Goal: Transaction & Acquisition: Book appointment/travel/reservation

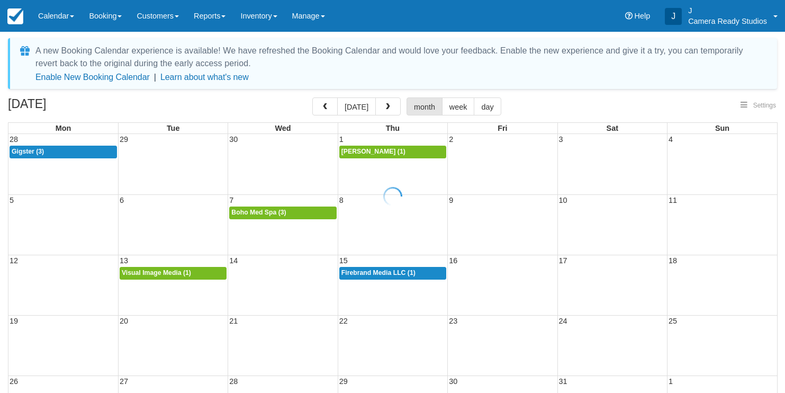
select select
click at [386, 106] on span "button" at bounding box center [387, 106] width 7 height 7
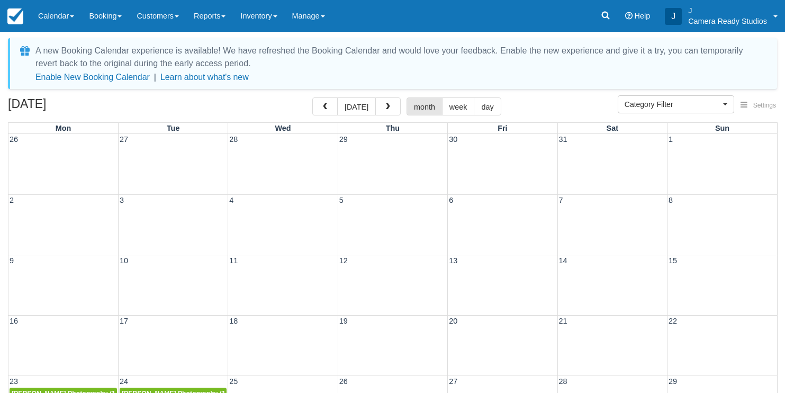
click at [386, 106] on span "button" at bounding box center [387, 106] width 7 height 7
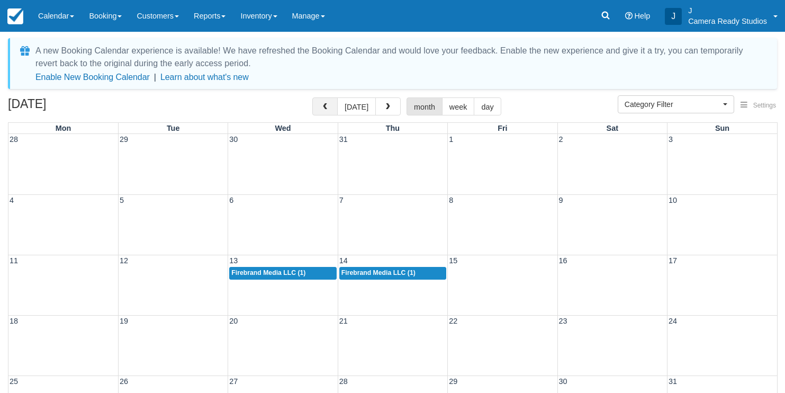
click at [315, 102] on button "button" at bounding box center [324, 106] width 25 height 18
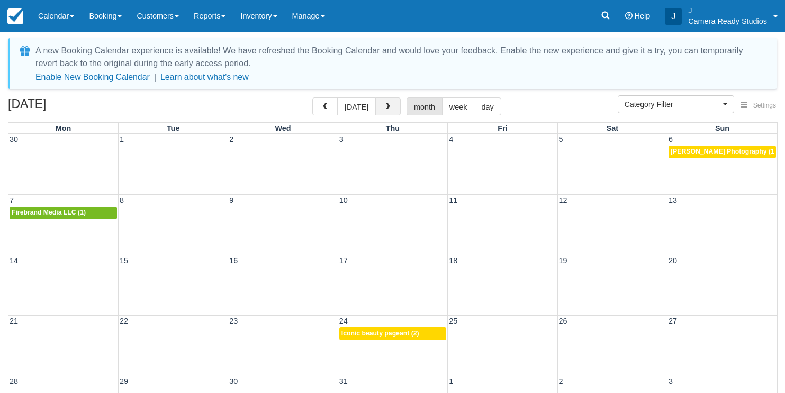
click at [376, 106] on button "button" at bounding box center [387, 106] width 25 height 18
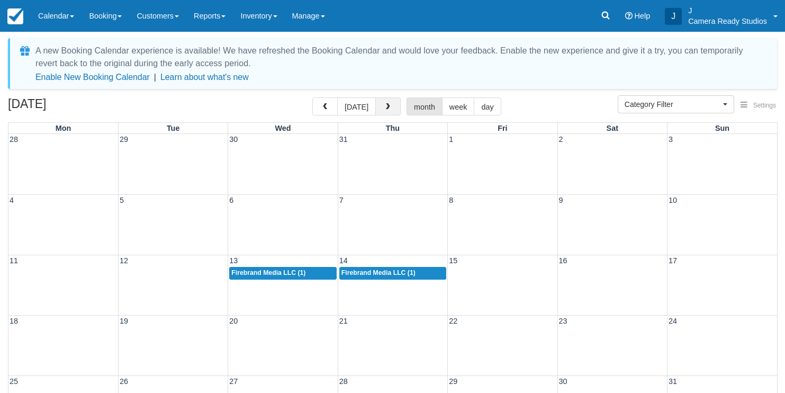
click at [376, 106] on button "button" at bounding box center [387, 106] width 25 height 18
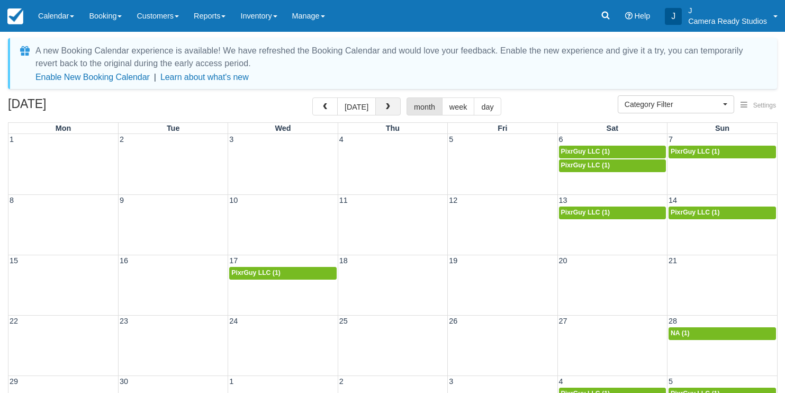
click at [376, 106] on button "button" at bounding box center [387, 106] width 25 height 18
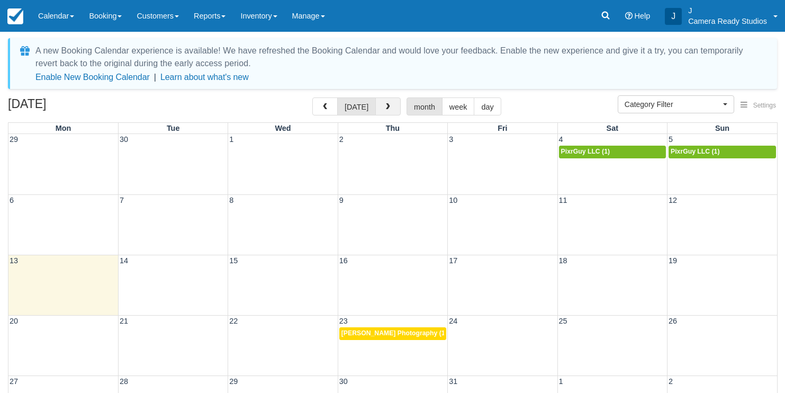
click at [384, 110] on span "button" at bounding box center [387, 106] width 7 height 7
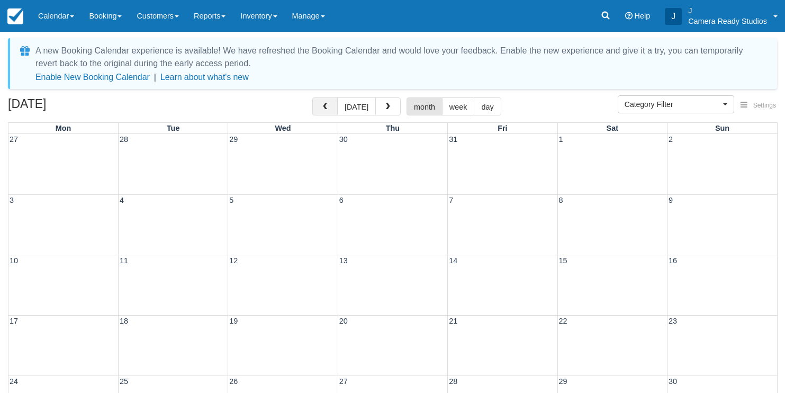
click at [315, 111] on button "button" at bounding box center [324, 106] width 25 height 18
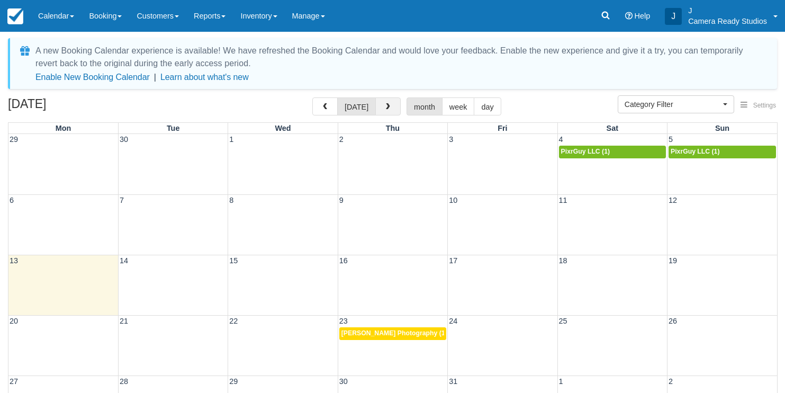
click at [380, 111] on button "button" at bounding box center [387, 106] width 25 height 18
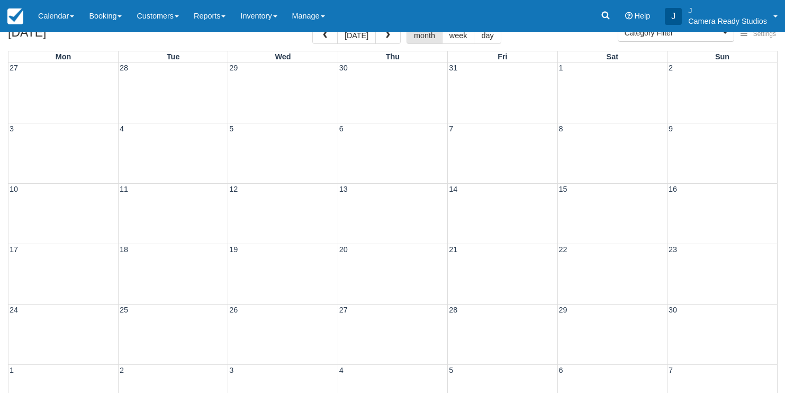
scroll to position [30, 0]
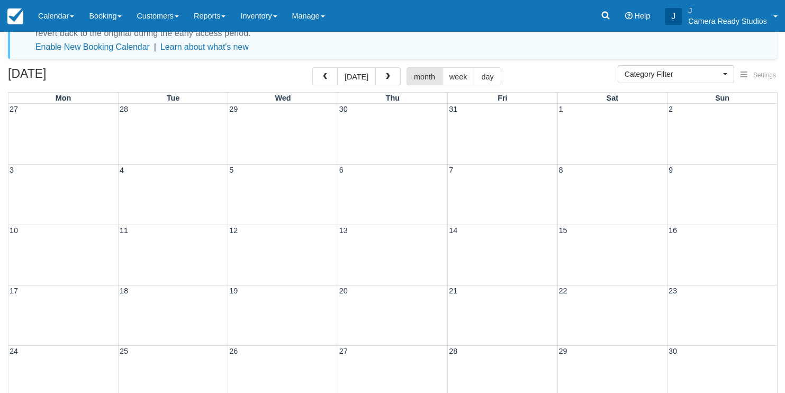
click at [635, 122] on div "27 28 29 30 31 1 2" at bounding box center [392, 134] width 769 height 60
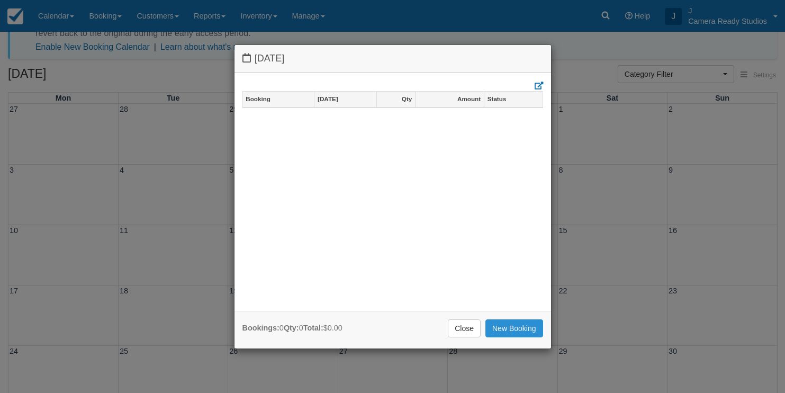
click at [511, 321] on link "New Booking" at bounding box center [514, 328] width 58 height 18
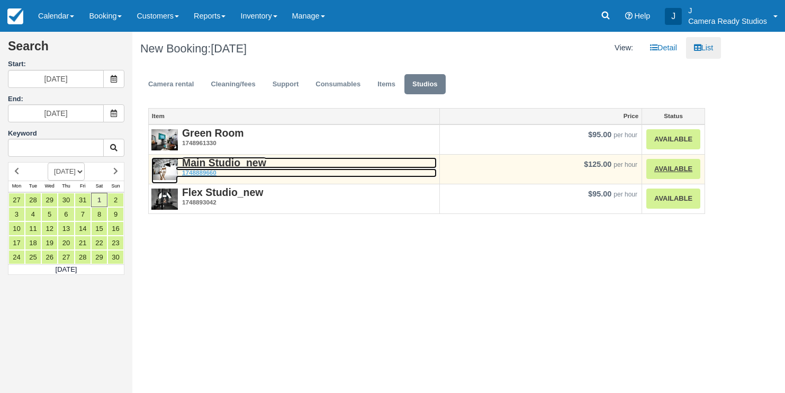
click at [208, 166] on strong "Main Studio_new" at bounding box center [224, 163] width 84 height 12
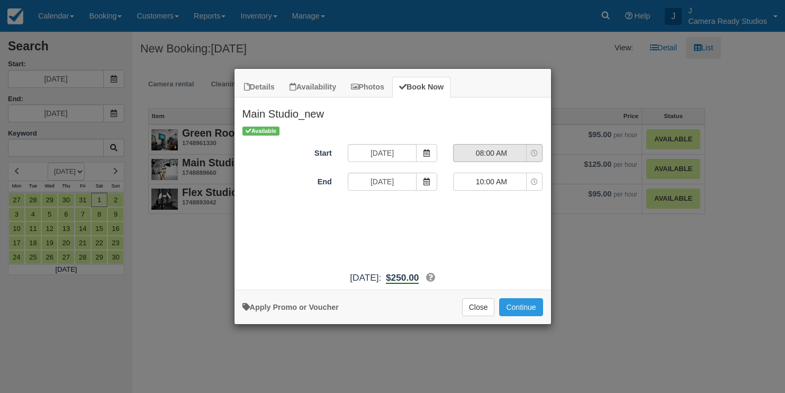
click at [496, 155] on span "08:00 AM" at bounding box center [491, 153] width 75 height 11
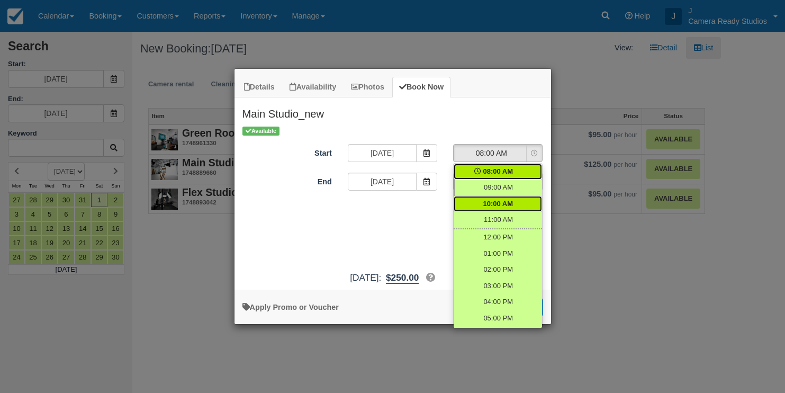
click at [499, 203] on span "10:00 AM" at bounding box center [498, 204] width 30 height 10
select select "10:00"
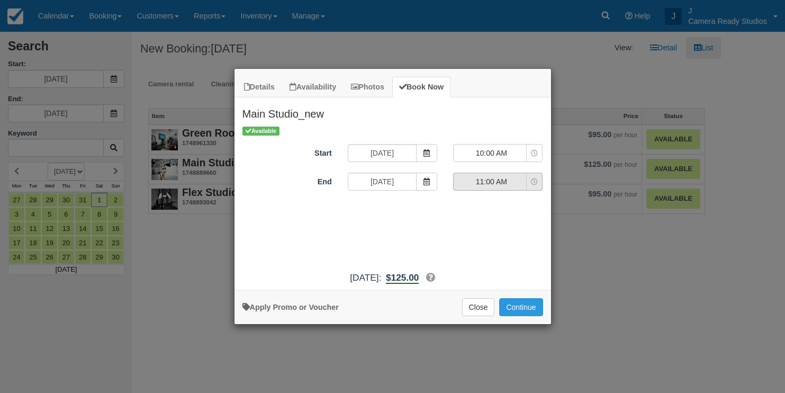
click at [494, 186] on span "11:00 AM" at bounding box center [491, 181] width 75 height 11
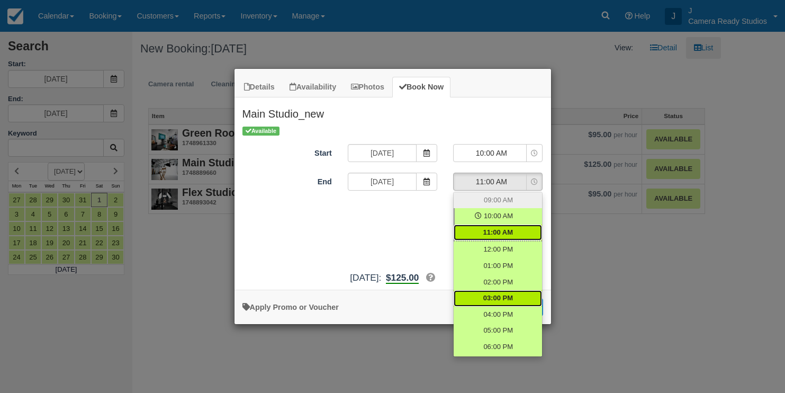
scroll to position [64, 0]
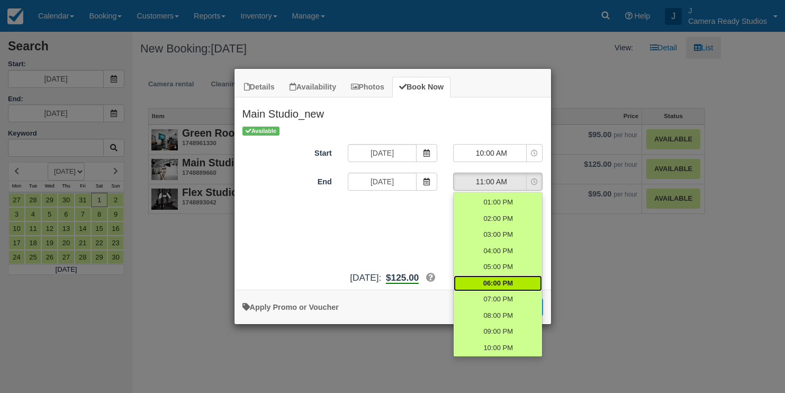
click at [505, 279] on span "06:00 PM" at bounding box center [498, 283] width 30 height 10
select select "18:00"
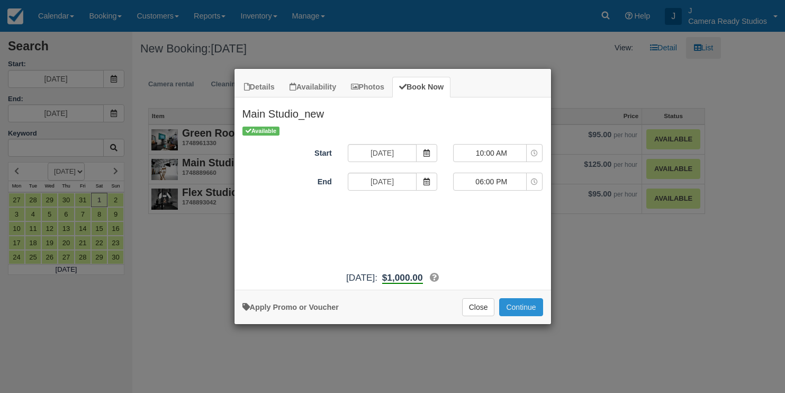
click at [517, 314] on button "Continue" at bounding box center [520, 307] width 43 height 18
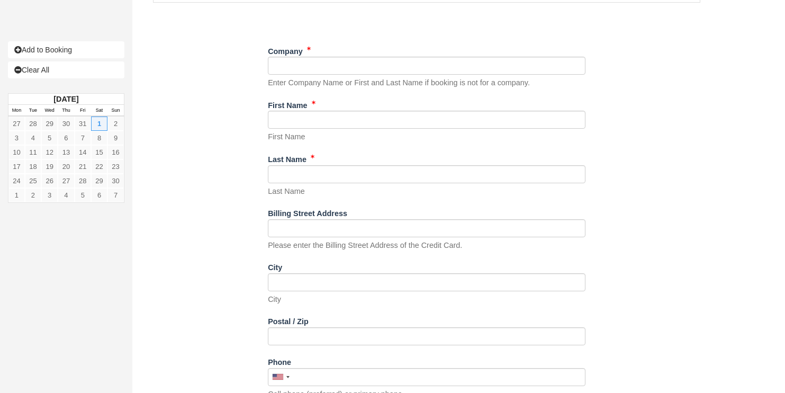
scroll to position [458, 0]
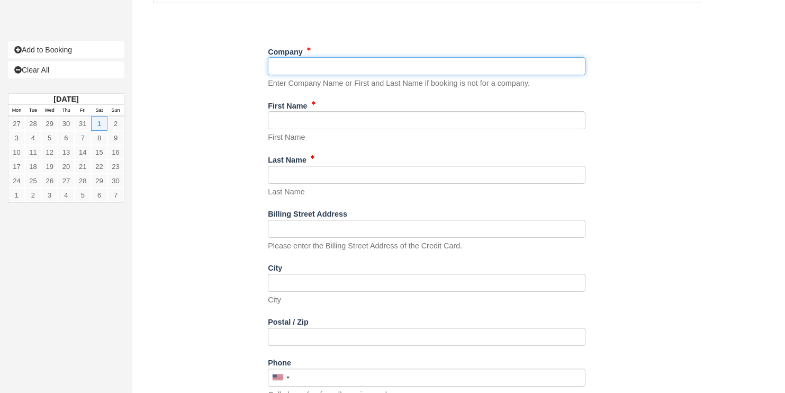
click at [373, 69] on input "Company" at bounding box center [427, 66] width 318 height 18
click at [355, 64] on input "Company" at bounding box center [427, 66] width 318 height 18
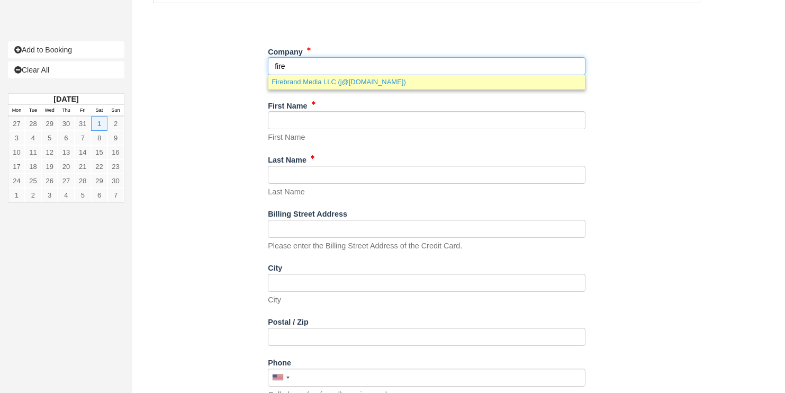
click at [355, 79] on link "Firebrand Media LLC (j@mydallasvideographer.com)" at bounding box center [426, 81] width 317 height 13
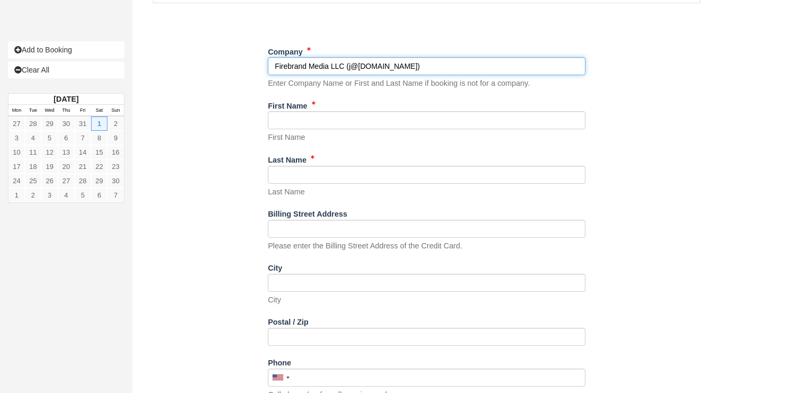
type input "Firebrand Media LLC"
type input "Joseph"
type input "Wardrup"
type input "1534 Pelican Dr"
type input "Frisco"
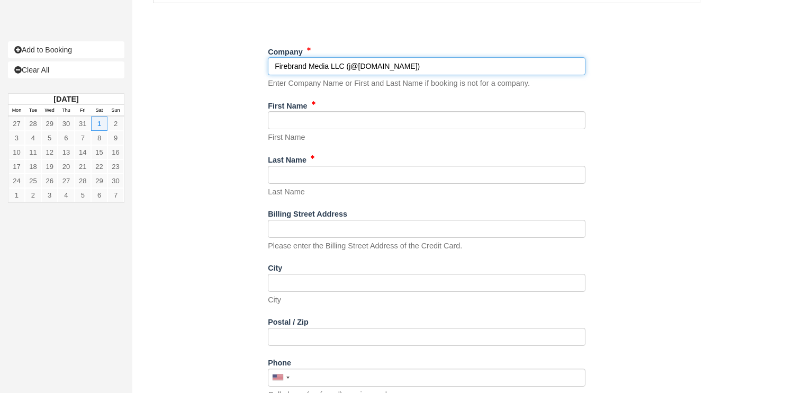
type input "75033"
type input "(817) 846-6073"
type input "j@mydallasvideographer.com"
radio input "true"
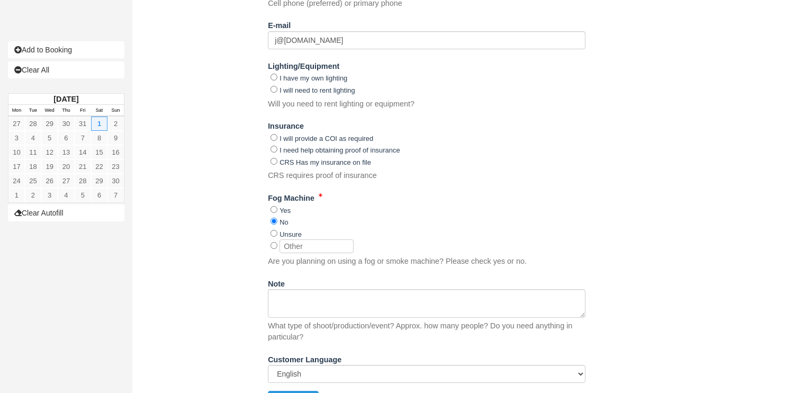
scroll to position [873, 0]
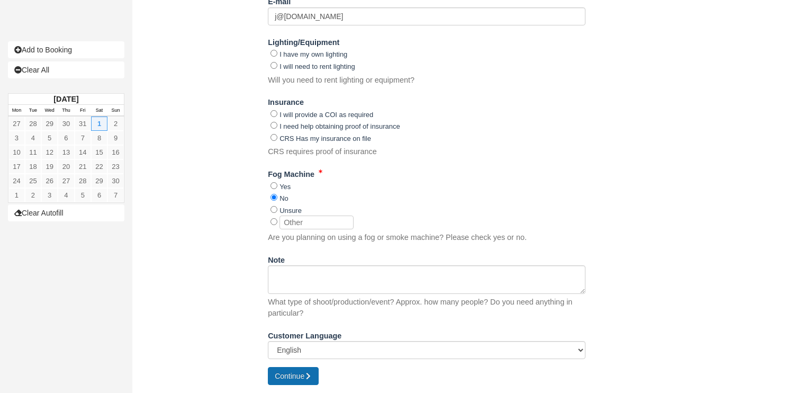
type input "Firebrand Media LLC"
click at [295, 370] on button "Continue" at bounding box center [293, 376] width 51 height 18
type input "+18178466073"
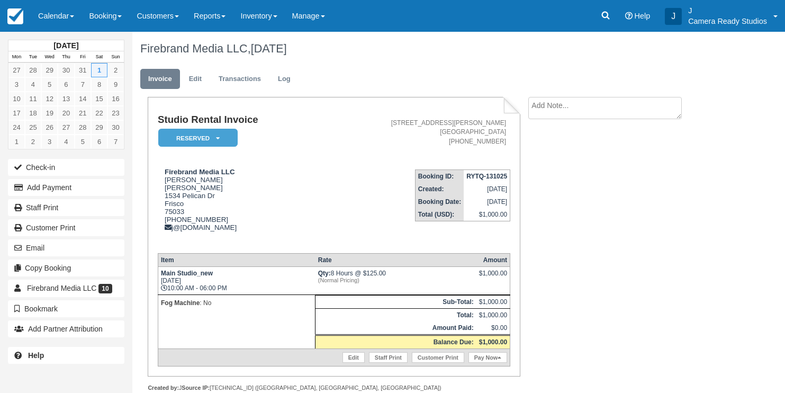
scroll to position [31, 0]
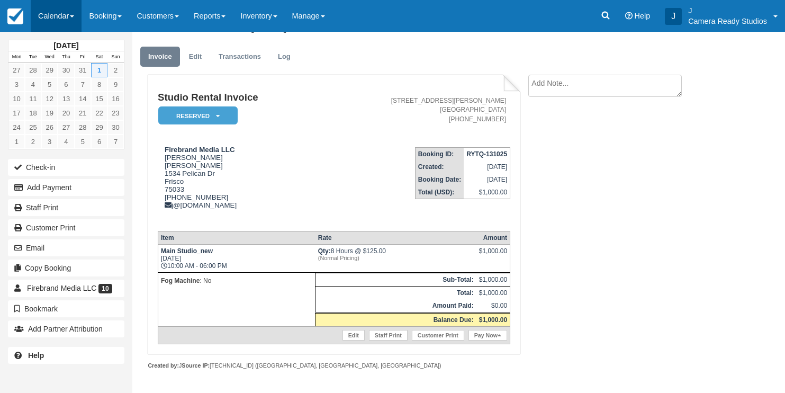
click at [66, 15] on link "Calendar" at bounding box center [56, 16] width 51 height 32
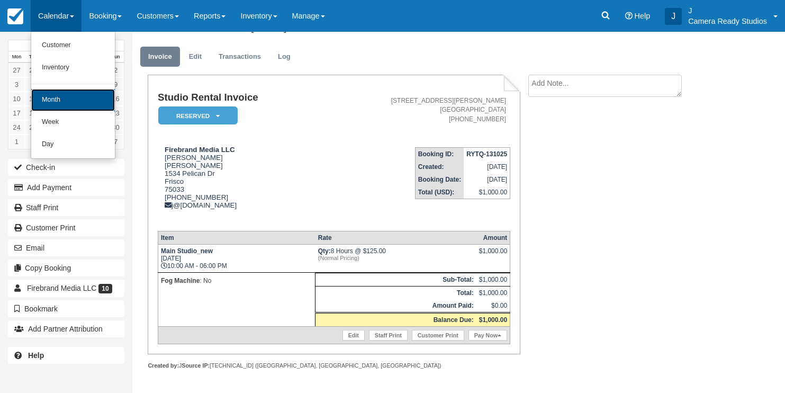
click at [52, 96] on link "Month" at bounding box center [73, 100] width 84 height 22
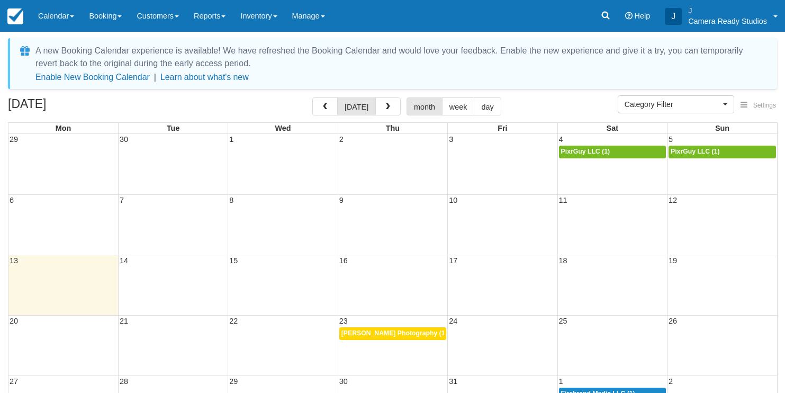
select select
click at [390, 106] on button "button" at bounding box center [387, 106] width 25 height 18
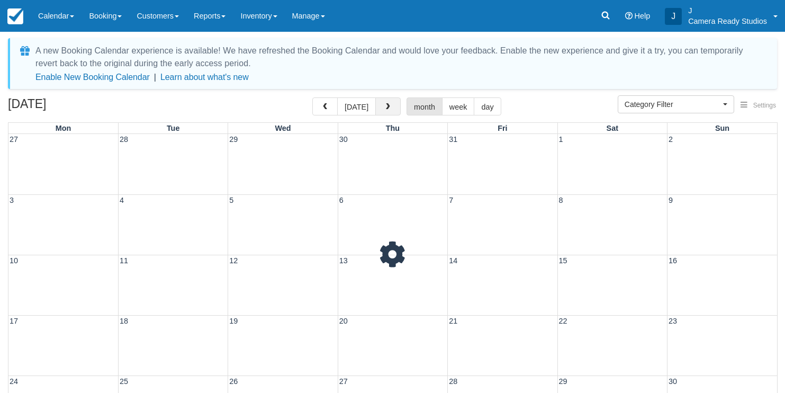
click at [390, 106] on button "button" at bounding box center [387, 106] width 25 height 18
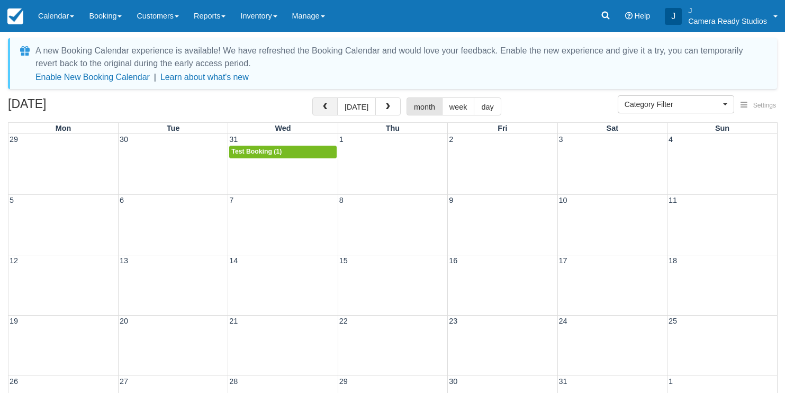
click at [332, 104] on button "button" at bounding box center [324, 106] width 25 height 18
